Goal: Task Accomplishment & Management: Manage account settings

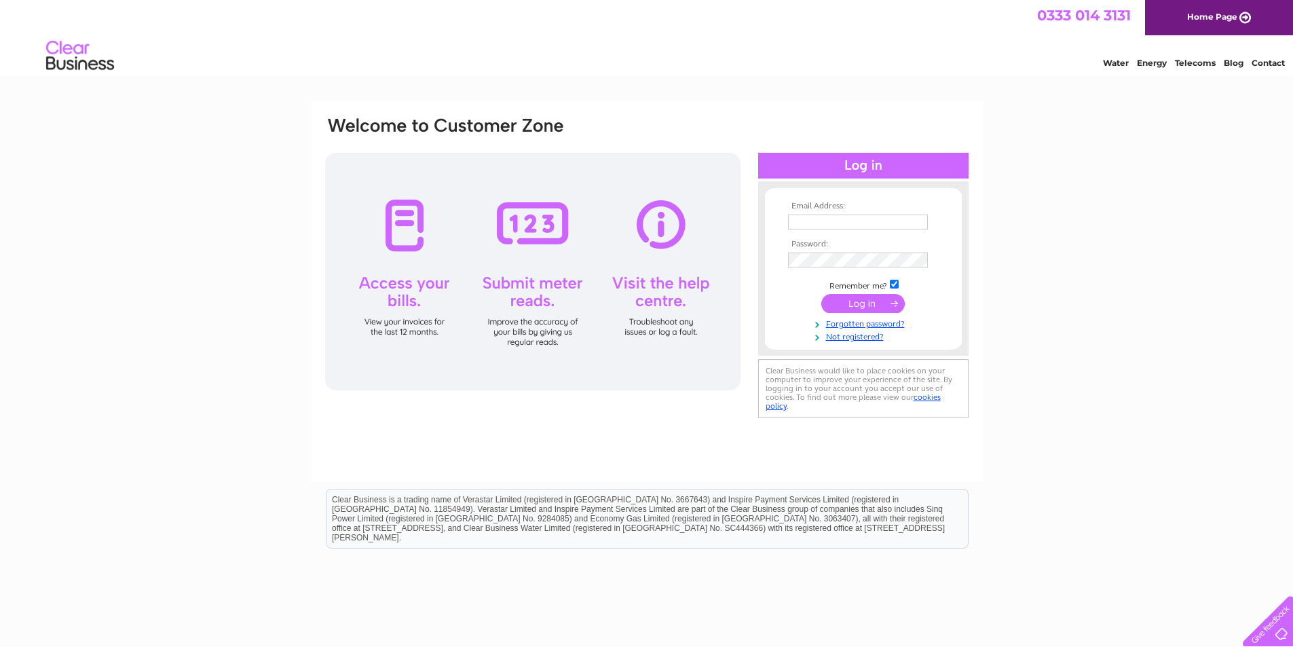
type input "imranwaseem337@gmail.com"
click at [855, 301] on input "submit" at bounding box center [862, 303] width 83 height 19
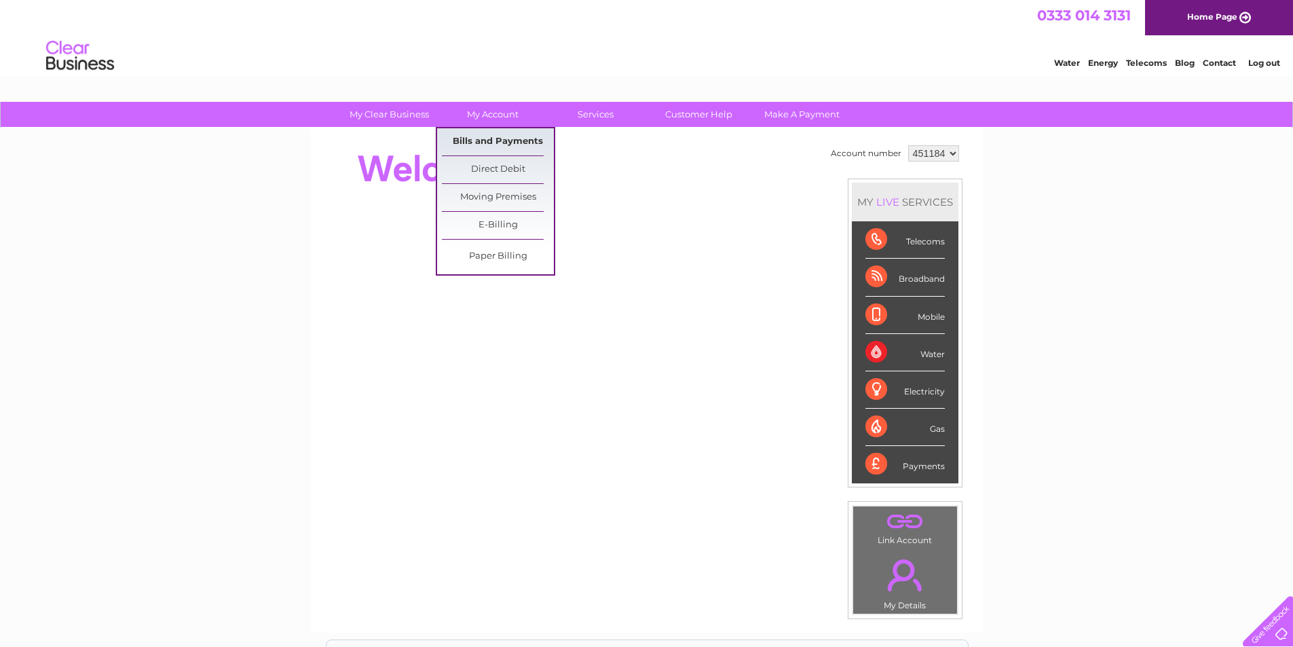
click at [492, 139] on link "Bills and Payments" at bounding box center [498, 141] width 112 height 27
click at [478, 144] on link "Bills and Payments" at bounding box center [498, 141] width 112 height 27
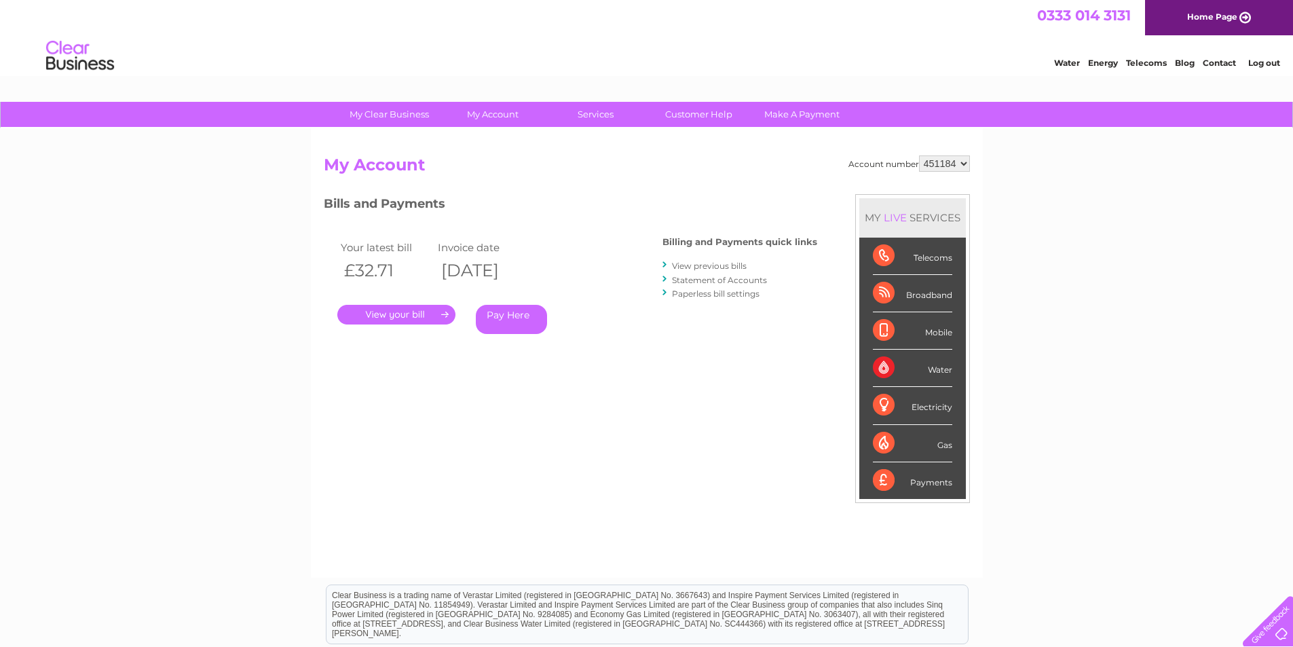
click at [424, 318] on link "." at bounding box center [396, 315] width 118 height 20
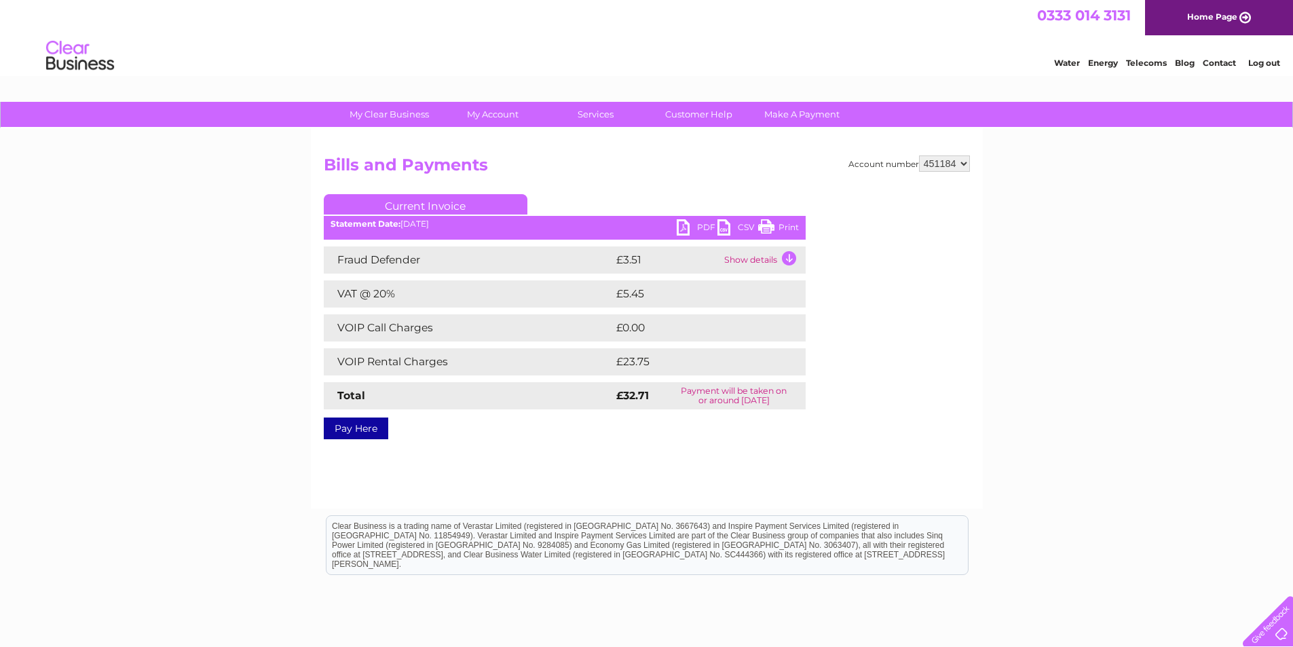
click at [700, 225] on link "PDF" at bounding box center [697, 229] width 41 height 20
